Goal: Check status: Check status

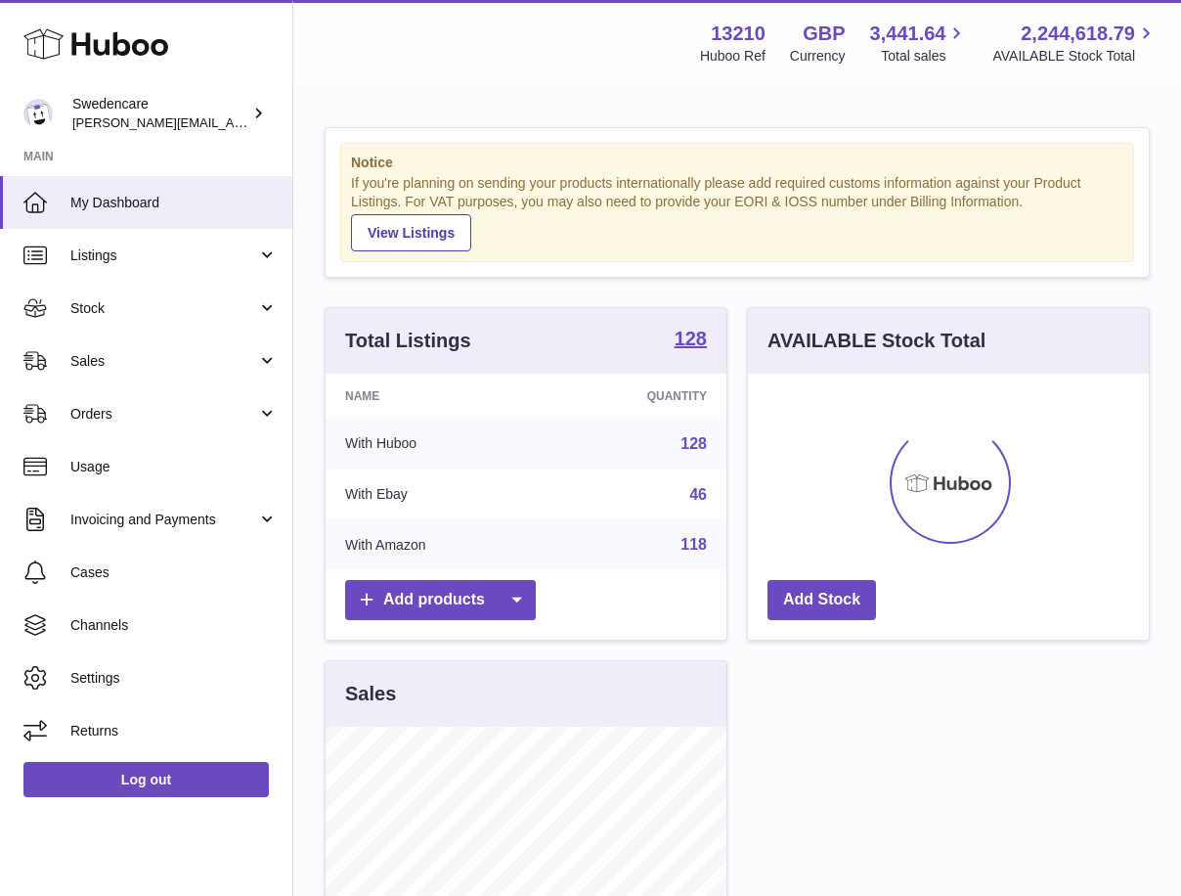
scroll to position [305, 401]
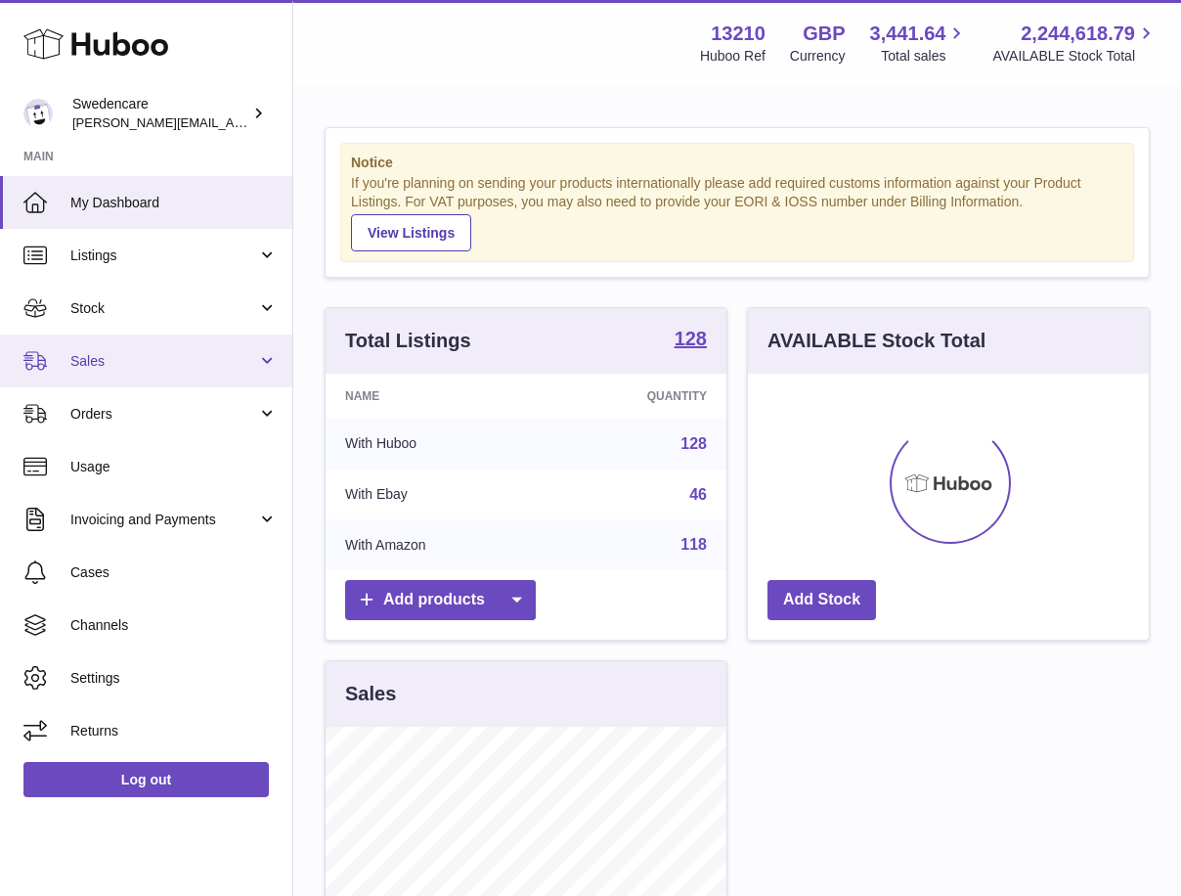
click at [136, 358] on span "Sales" at bounding box center [163, 361] width 187 height 19
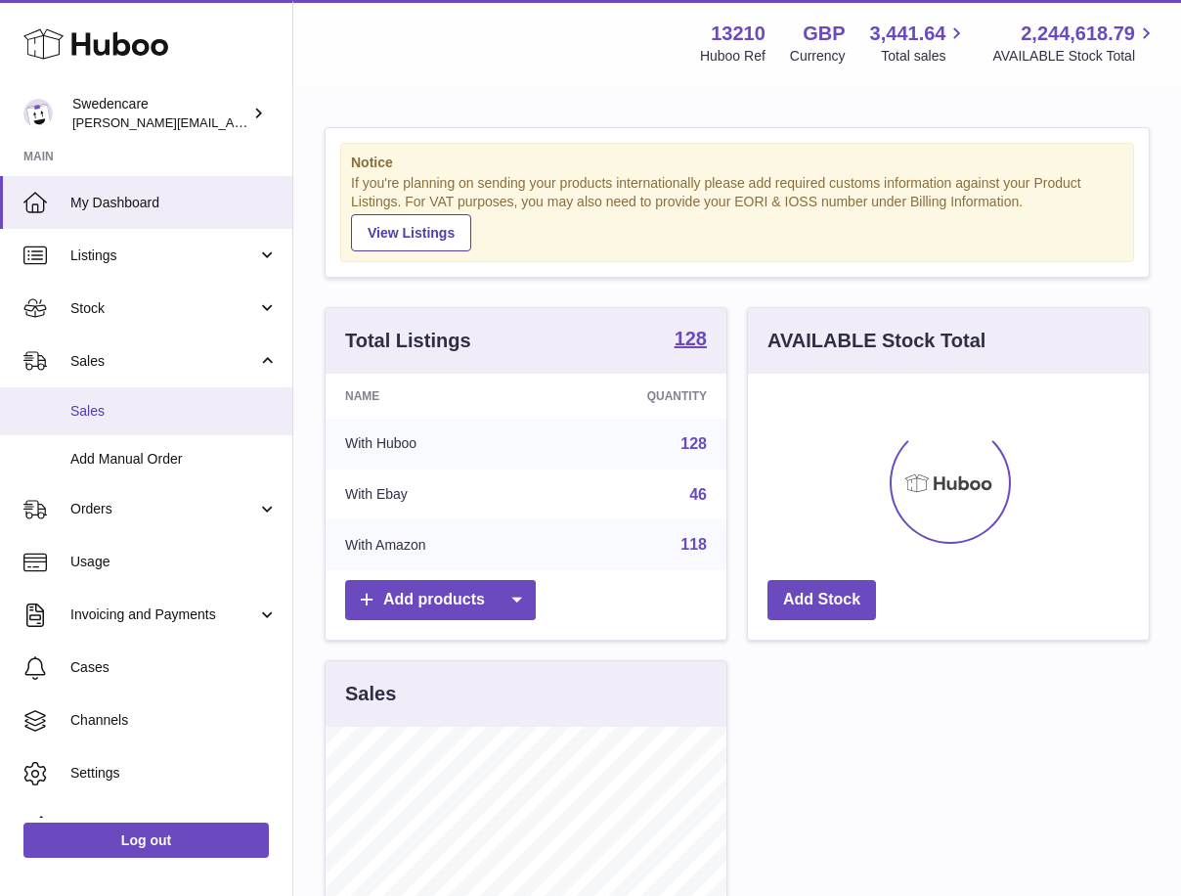
click at [136, 409] on span "Sales" at bounding box center [173, 411] width 207 height 19
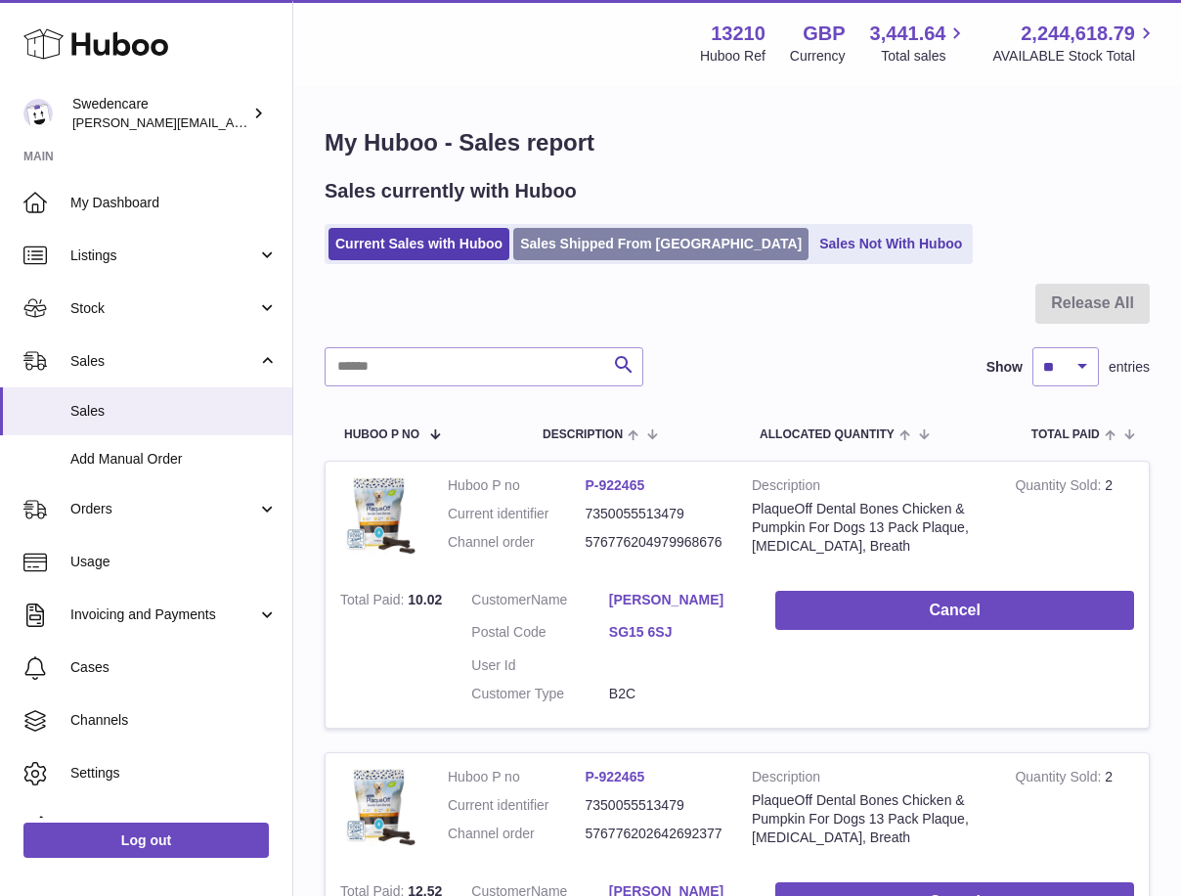
click at [558, 259] on link "Sales Shipped From [GEOGRAPHIC_DATA]" at bounding box center [660, 244] width 295 height 32
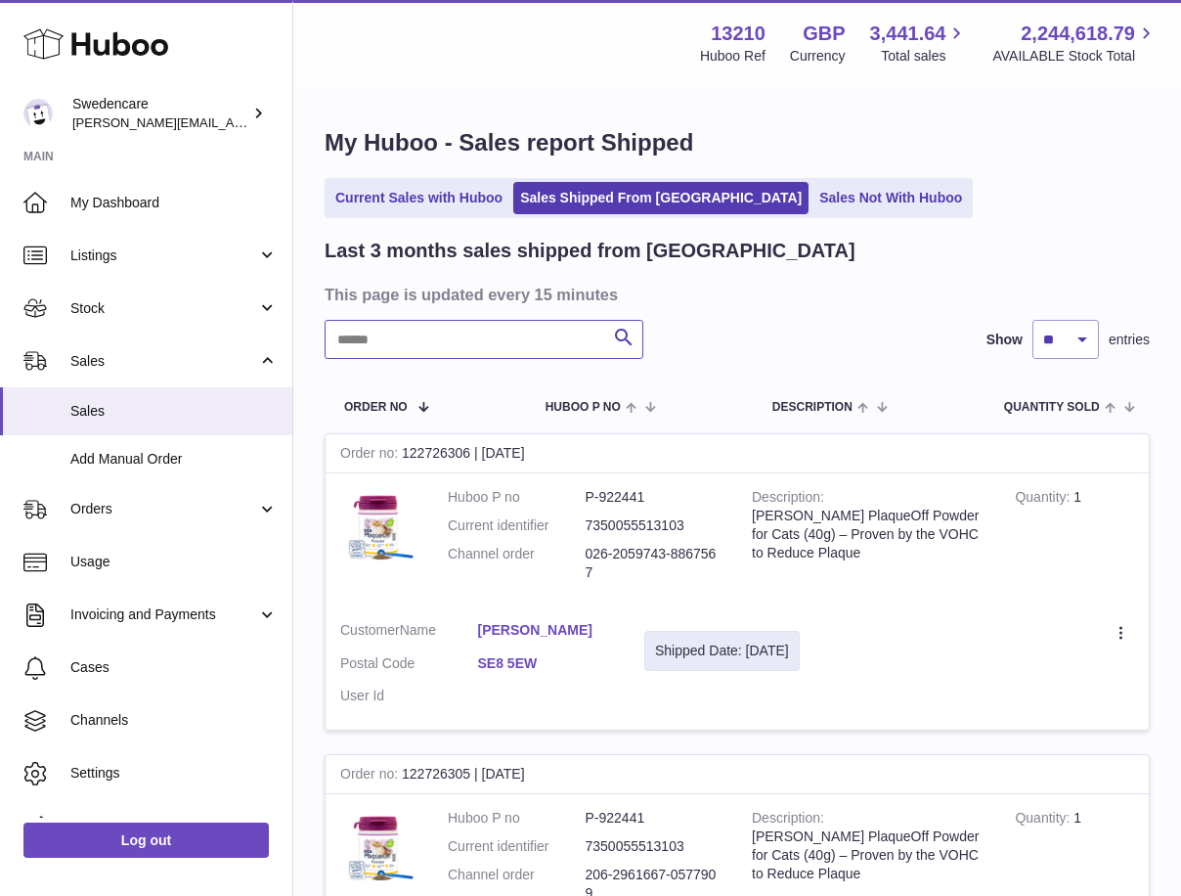
click at [524, 342] on input "text" at bounding box center [484, 339] width 319 height 39
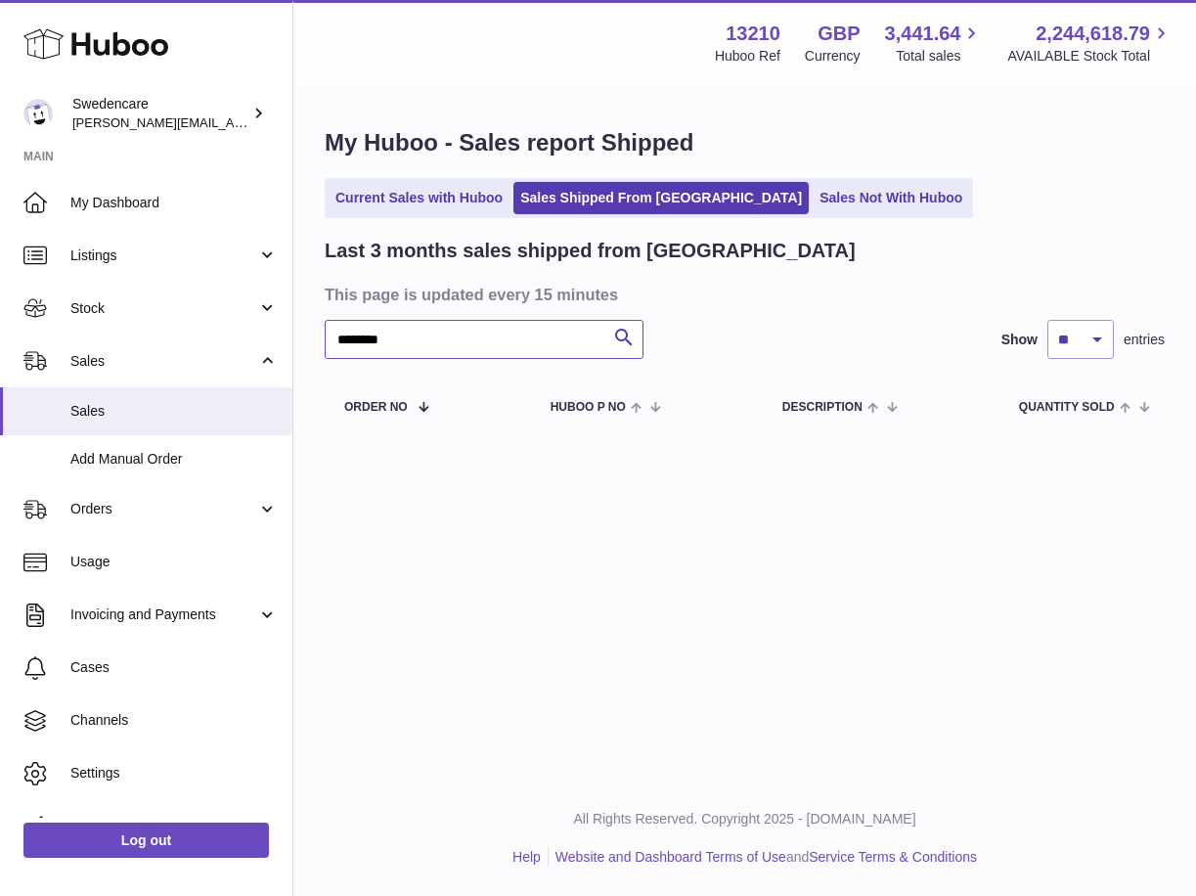
click at [363, 344] on input "********" at bounding box center [484, 339] width 319 height 39
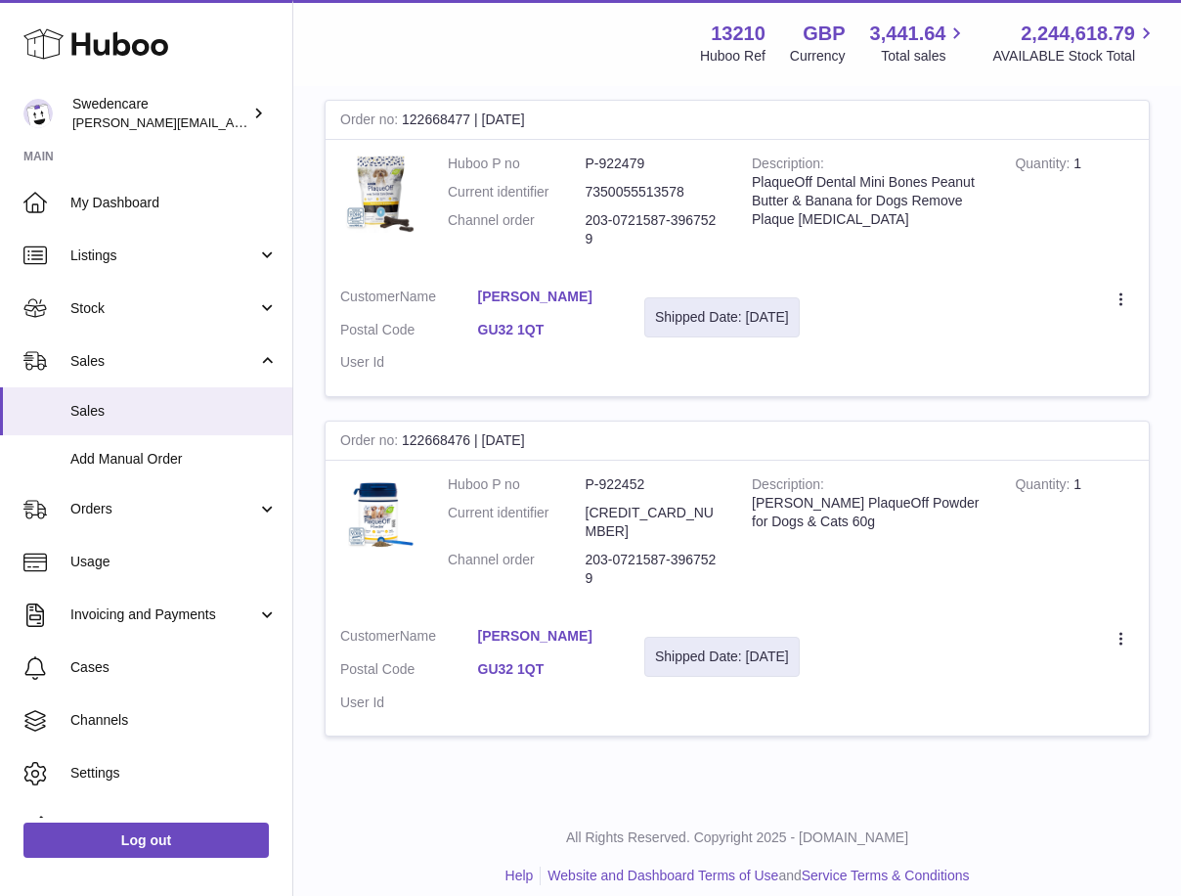
scroll to position [236, 0]
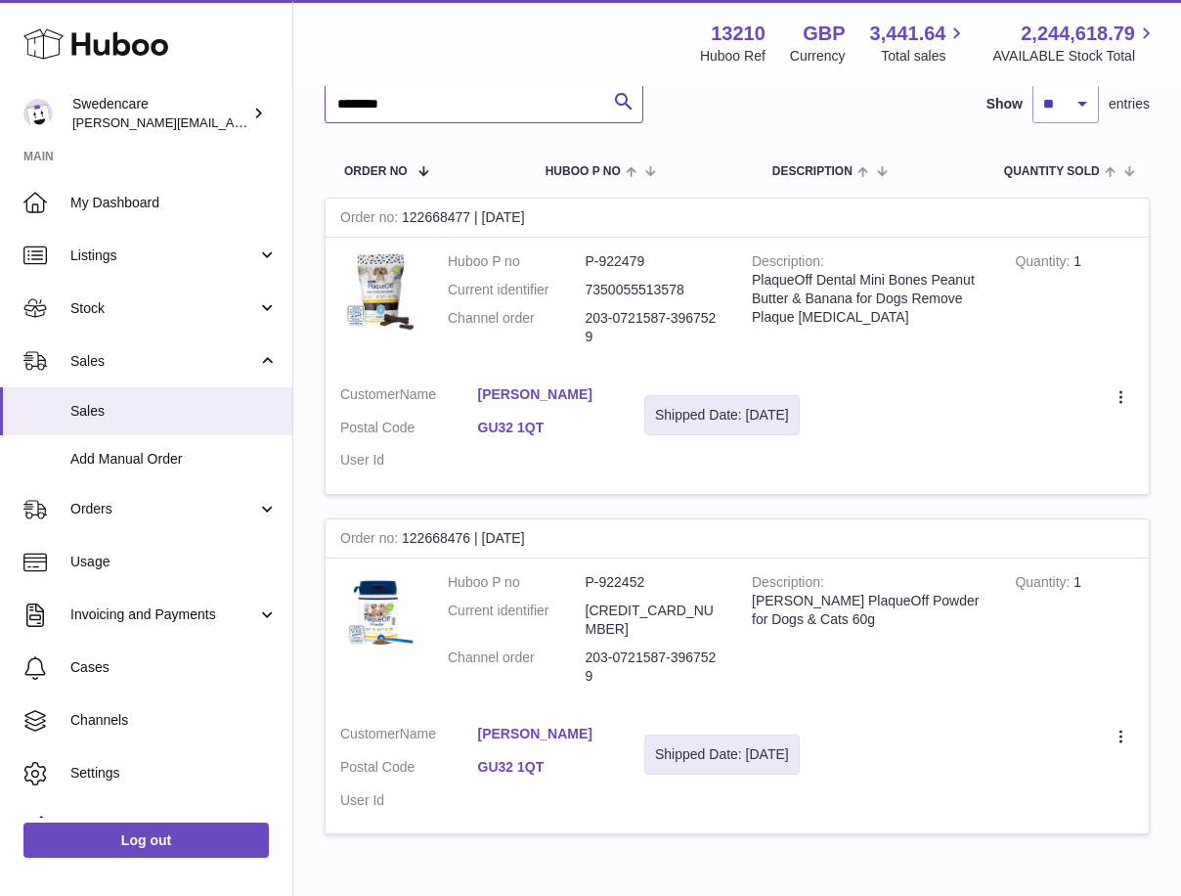
type input "********"
click at [644, 312] on dd "203-0721587-3967529" at bounding box center [655, 327] width 138 height 37
copy tr "203-0721587-3967529"
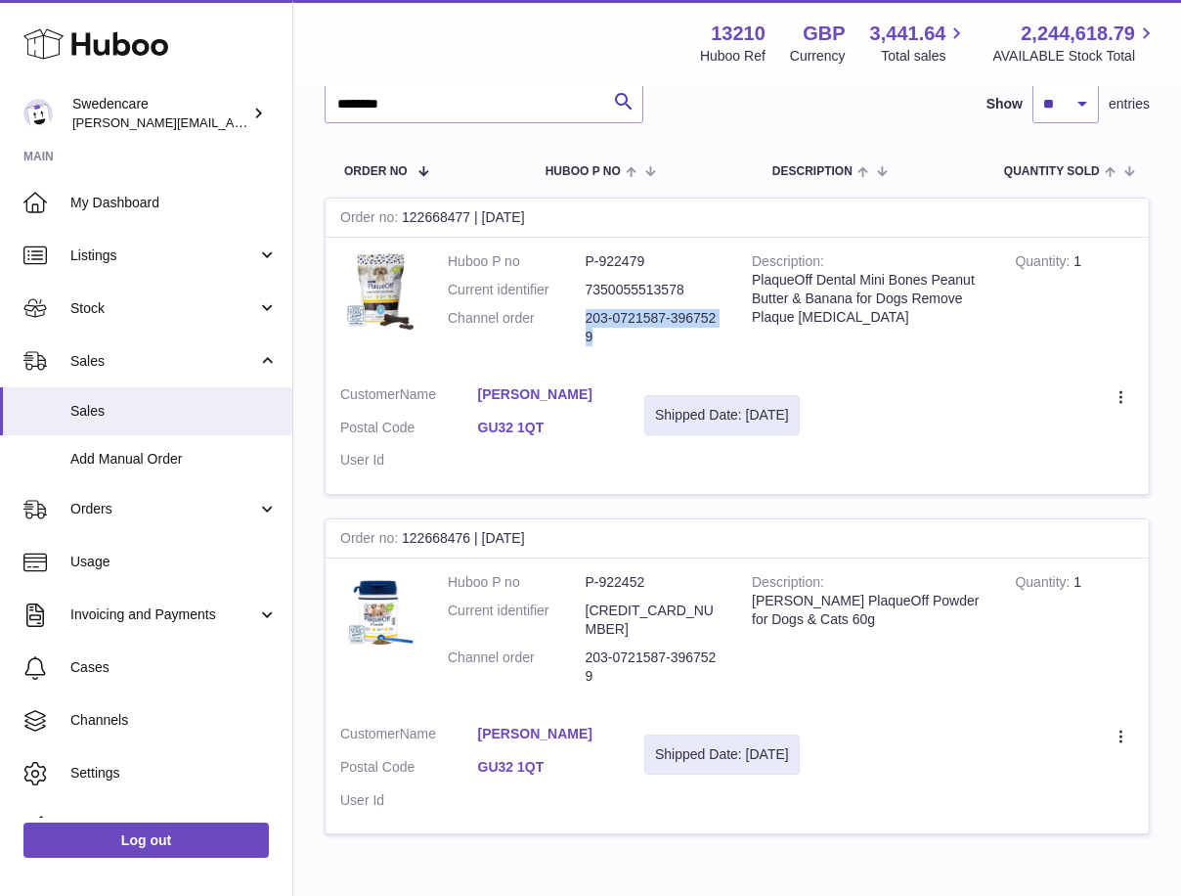
click at [640, 349] on dl "Huboo P no P-922479 Current identifier 7350055513578 Channel order 203-0721587-…" at bounding box center [585, 304] width 275 height 104
